Goal: Task Accomplishment & Management: Manage account settings

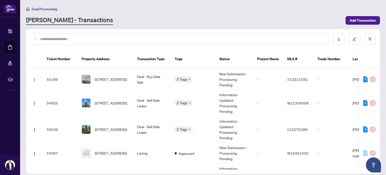
click at [84, 39] on input "text" at bounding box center [182, 39] width 285 height 6
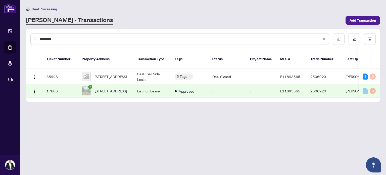
drag, startPoint x: 65, startPoint y: 40, endPoint x: 33, endPoint y: 40, distance: 31.5
click at [33, 40] on div "*********" at bounding box center [179, 39] width 299 height 12
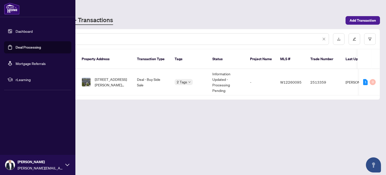
type input "**********"
click at [16, 30] on link "Dashboard" at bounding box center [24, 31] width 17 height 5
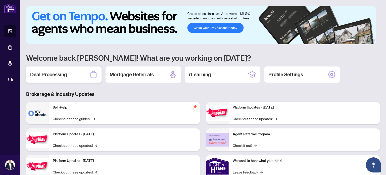
click at [55, 71] on h2 "Deal Processing" at bounding box center [48, 74] width 37 height 7
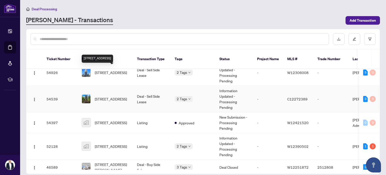
scroll to position [25, 0]
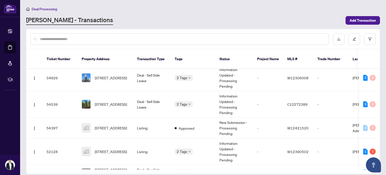
drag, startPoint x: 74, startPoint y: 39, endPoint x: 25, endPoint y: 42, distance: 49.1
click at [25, 42] on main "Deal Processing [PERSON_NAME] - Transactions Add Transaction Ticket Number Prop…" at bounding box center [203, 87] width 366 height 175
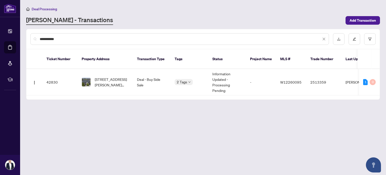
scroll to position [0, 0]
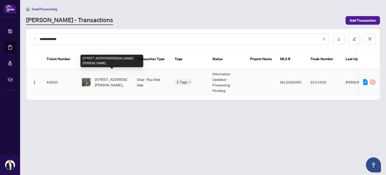
type input "**********"
click at [111, 76] on span "[STREET_ADDRESS][PERSON_NAME][PERSON_NAME]" at bounding box center [112, 81] width 34 height 11
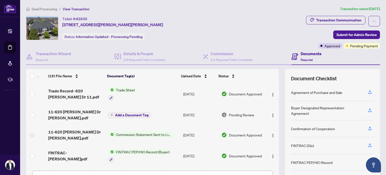
click at [244, 13] on div "Deal Processing / View Transaction Transaction saved [DATE] Ticket #: 42830 11-…" at bounding box center [203, 105] width 358 height 199
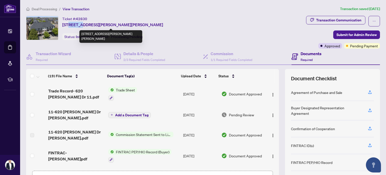
drag, startPoint x: 68, startPoint y: 24, endPoint x: 81, endPoint y: 26, distance: 12.6
click at [81, 26] on span "[STREET_ADDRESS][PERSON_NAME][PERSON_NAME]" at bounding box center [112, 25] width 101 height 6
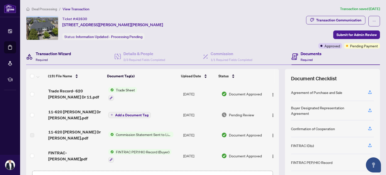
click at [41, 53] on h4 "Transaction Wizard" at bounding box center [53, 54] width 35 height 6
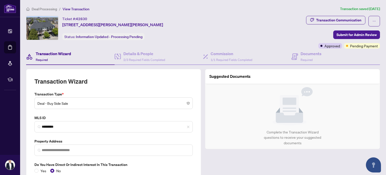
type input "**********"
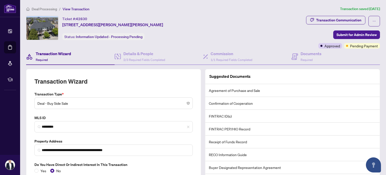
scroll to position [25, 0]
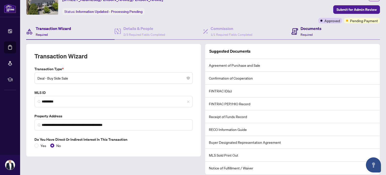
click at [309, 30] on h4 "Documents" at bounding box center [311, 28] width 21 height 6
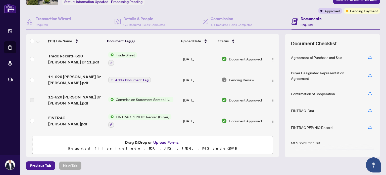
scroll to position [35, 0]
drag, startPoint x: 276, startPoint y: 52, endPoint x: 275, endPoint y: 57, distance: 4.6
click at [275, 57] on div "(19) File Name Document Tag(s) Upload Date Status (19) File Name Document Tag(s…" at bounding box center [203, 95] width 354 height 123
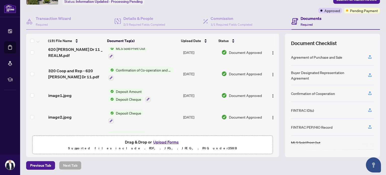
scroll to position [309, 0]
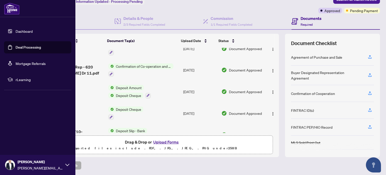
click at [16, 31] on link "Dashboard" at bounding box center [24, 31] width 17 height 5
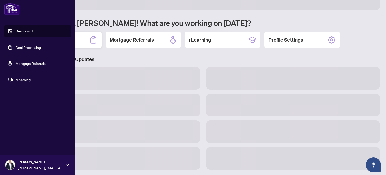
scroll to position [35, 0]
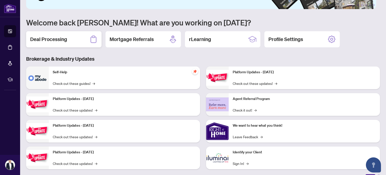
click at [61, 36] on h2 "Deal Processing" at bounding box center [48, 39] width 37 height 7
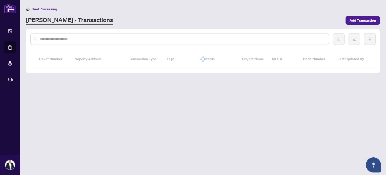
click at [92, 38] on input "text" at bounding box center [182, 39] width 285 height 6
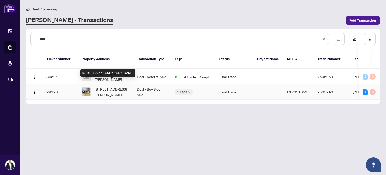
type input "****"
click at [108, 89] on span "[STREET_ADDRESS][PERSON_NAME]" at bounding box center [112, 91] width 34 height 11
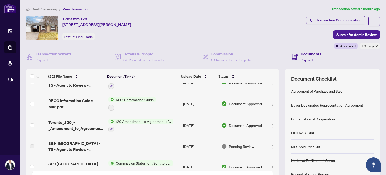
scroll to position [116, 0]
